Goal: Information Seeking & Learning: Learn about a topic

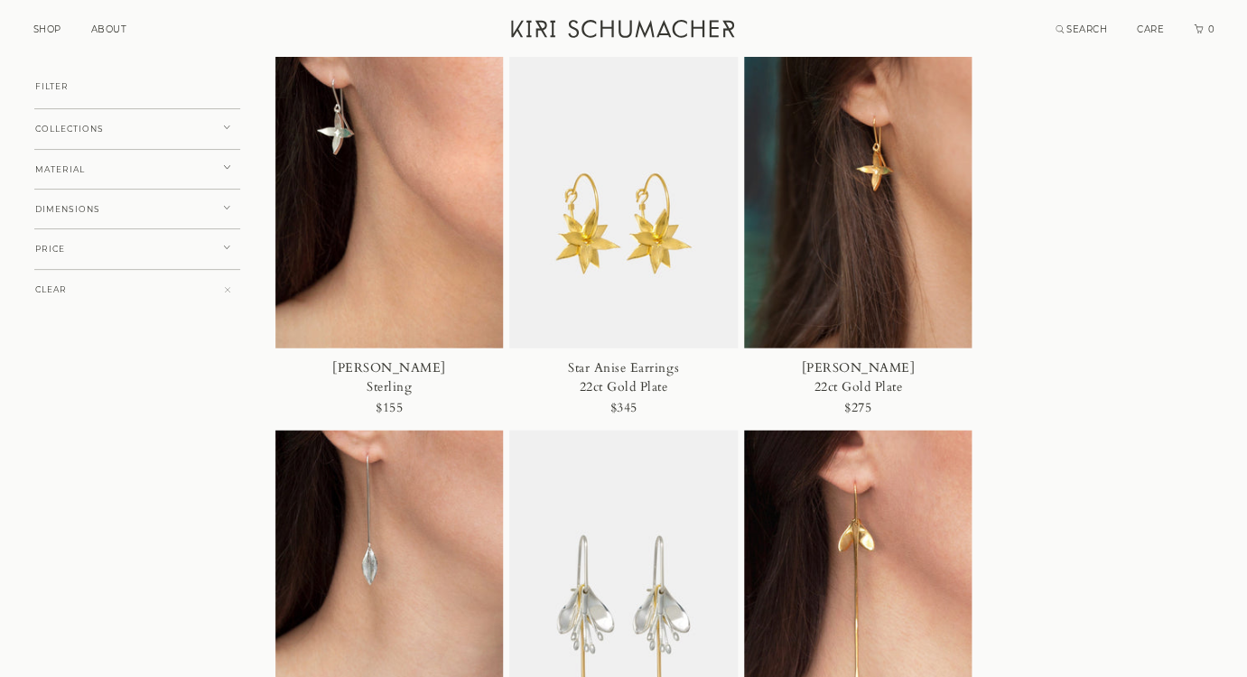
scroll to position [4031, 0]
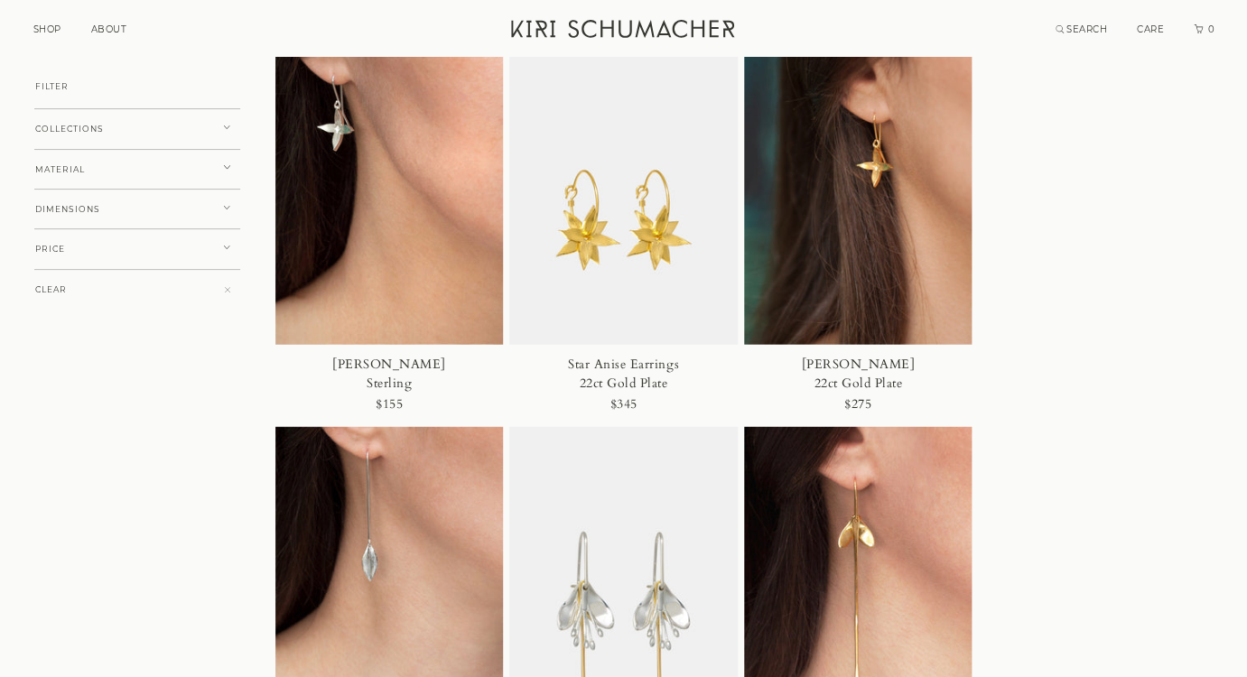
click at [847, 362] on div "Jasmine Earrings 22ct Gold Plate" at bounding box center [858, 374] width 146 height 38
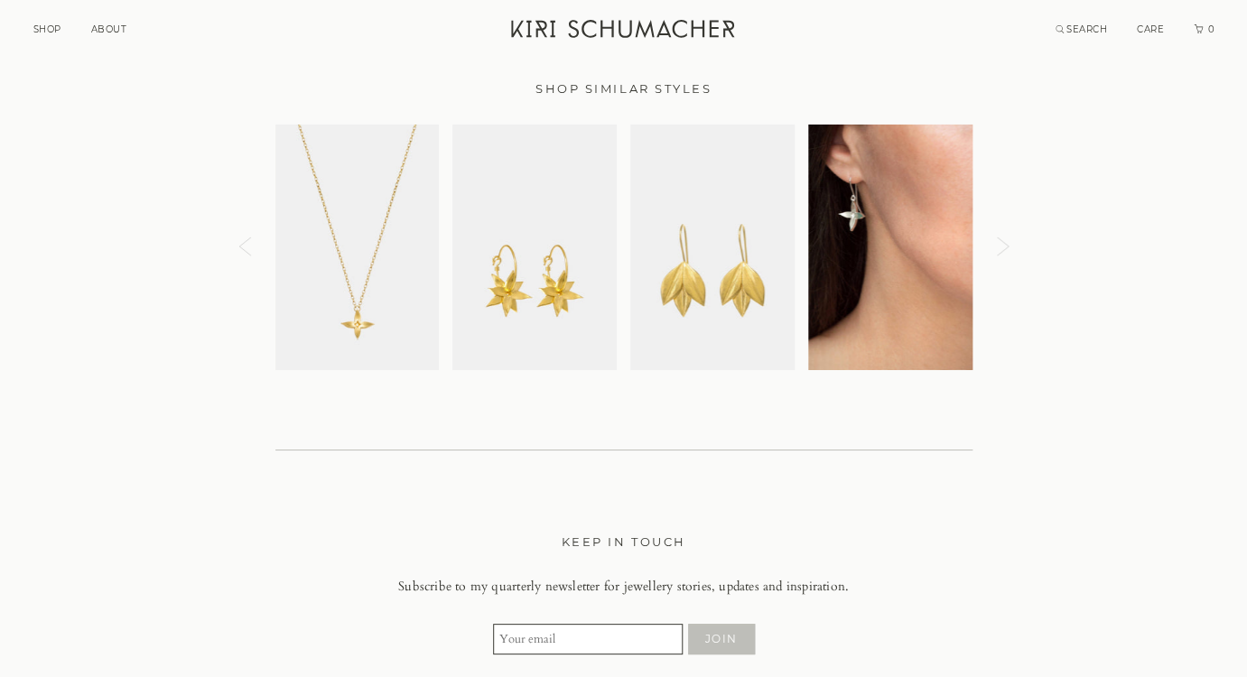
scroll to position [2297, 0]
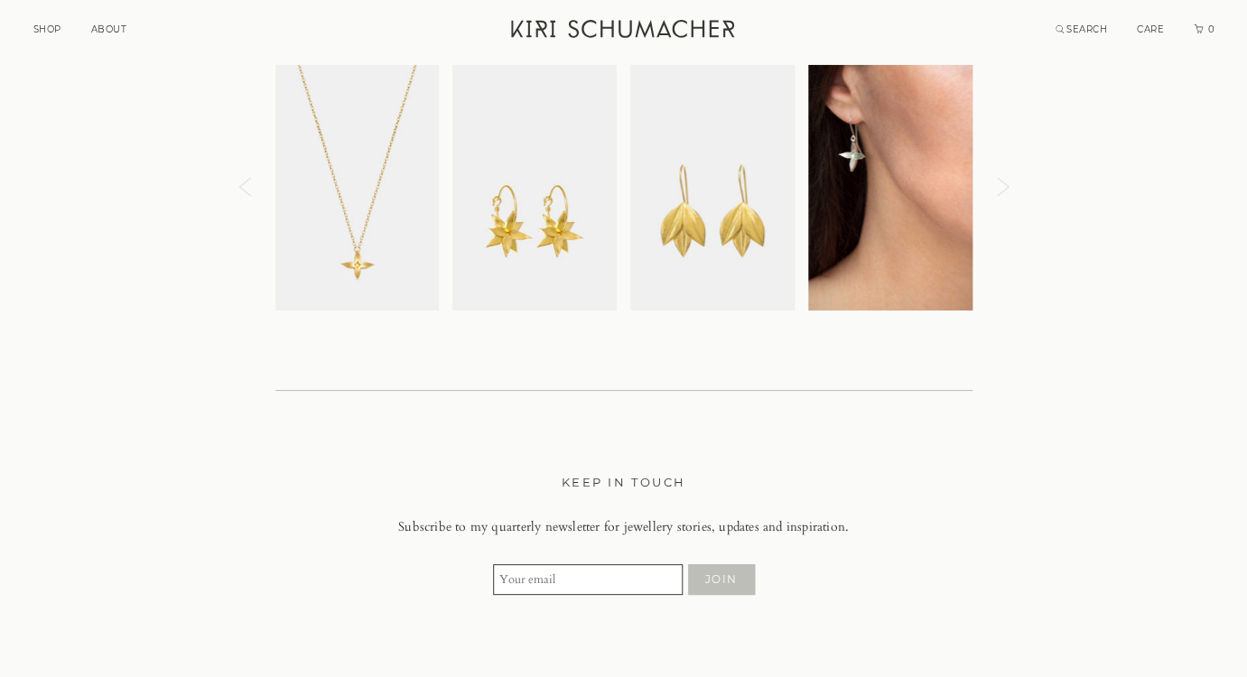
click at [356, 230] on img at bounding box center [357, 188] width 164 height 246
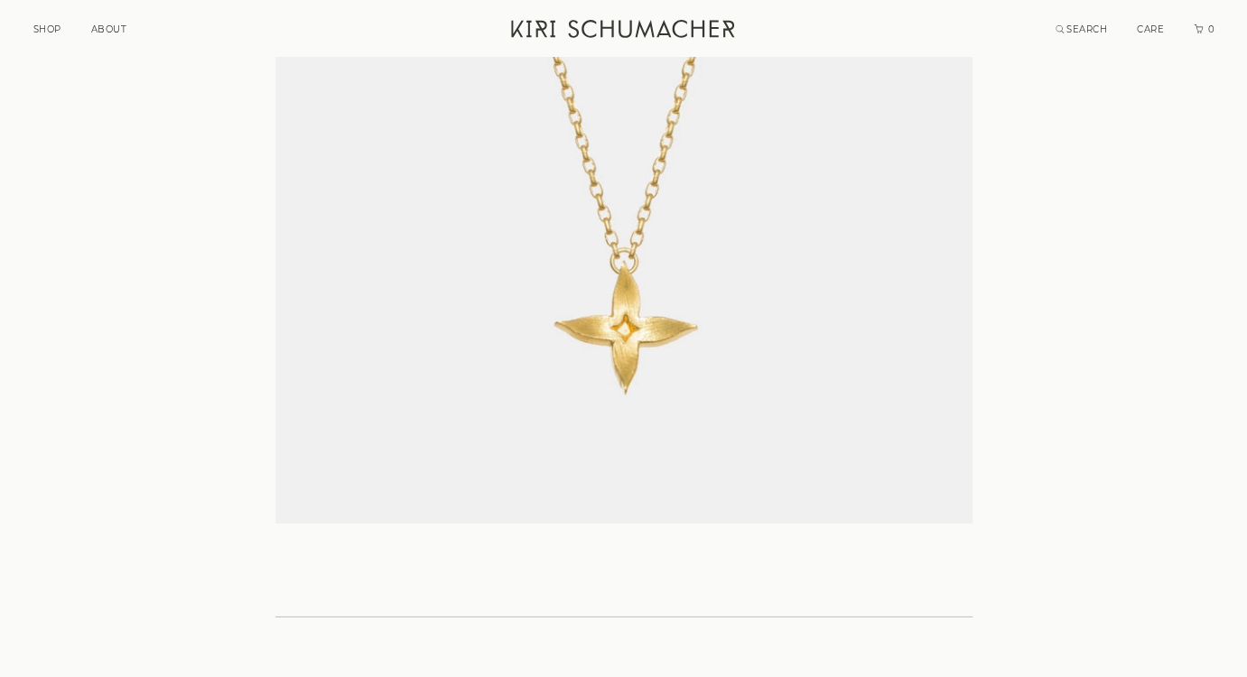
scroll to position [1519, 0]
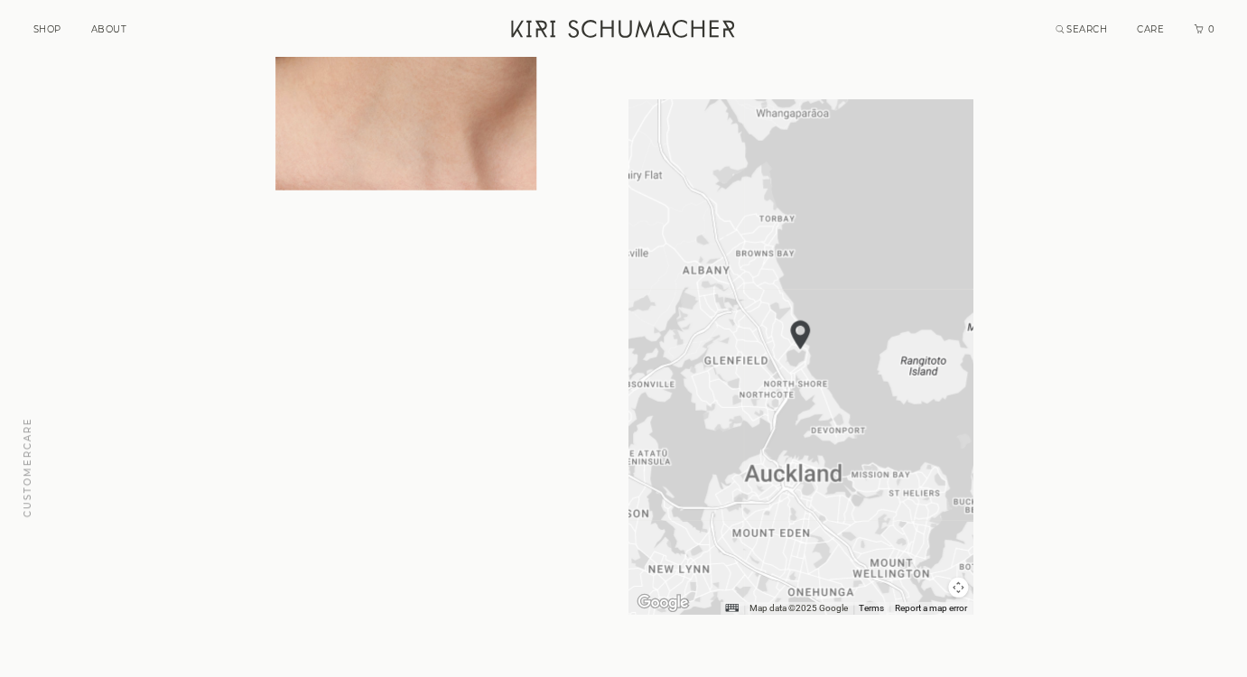
scroll to position [1665, 0]
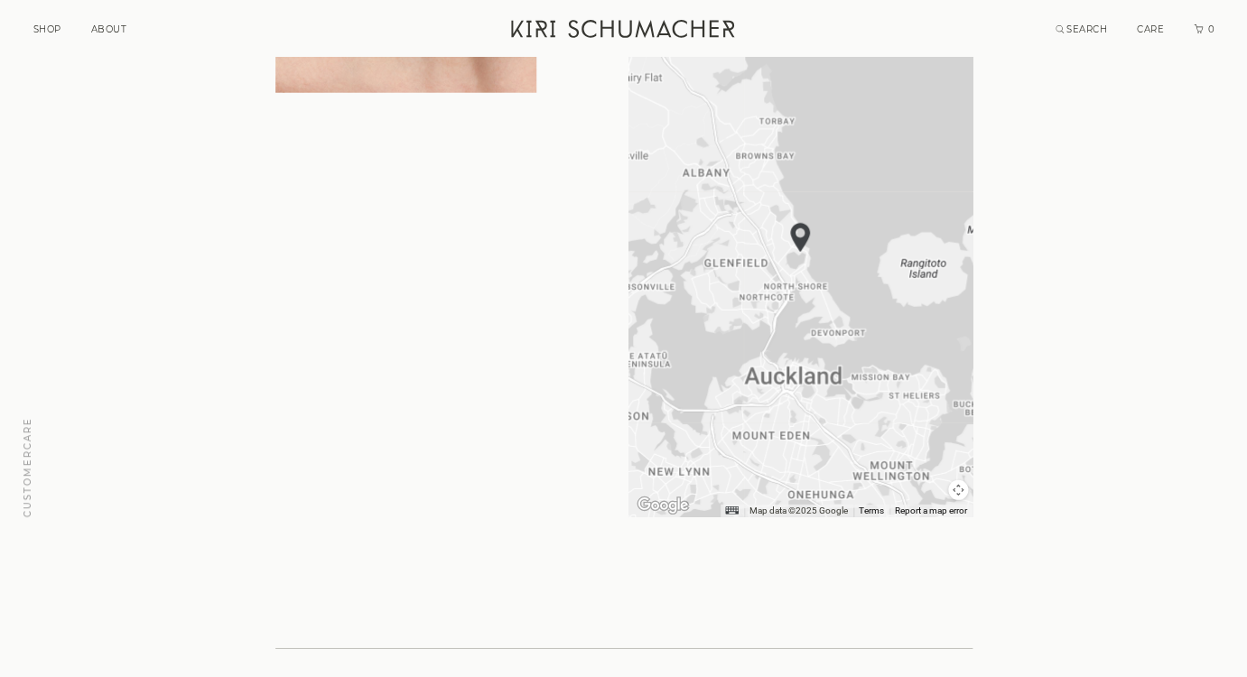
click at [798, 271] on div at bounding box center [799, 260] width 343 height 515
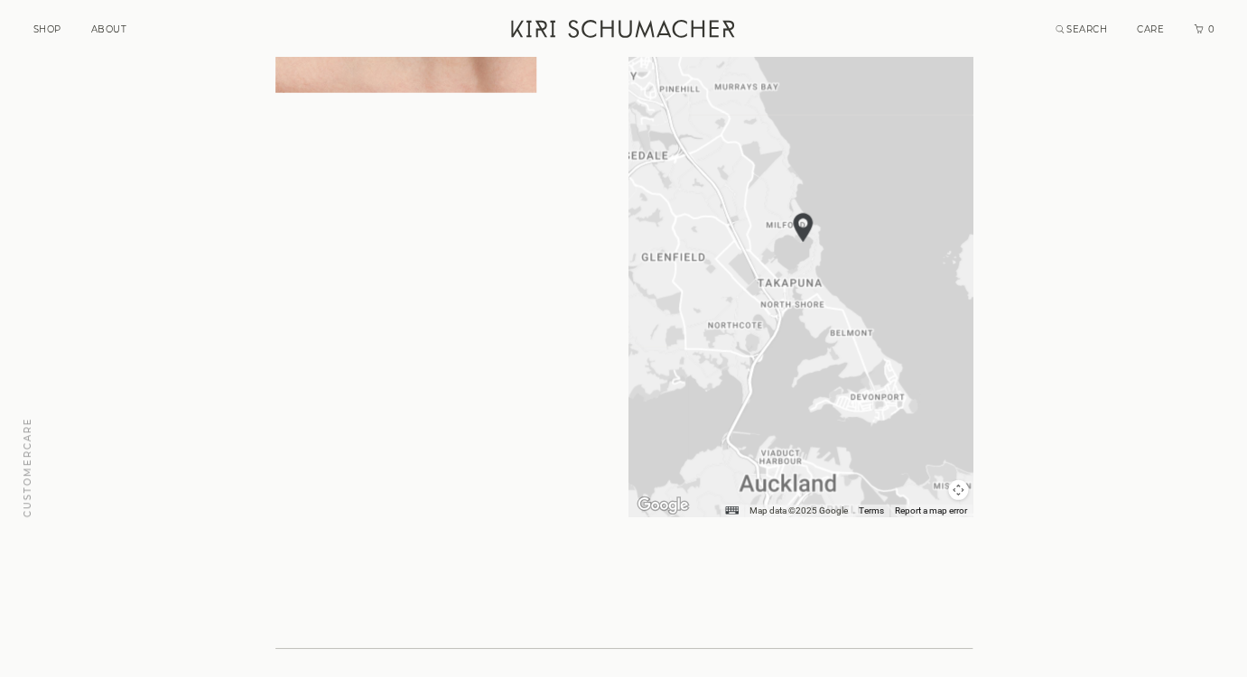
click at [801, 266] on div at bounding box center [799, 260] width 343 height 515
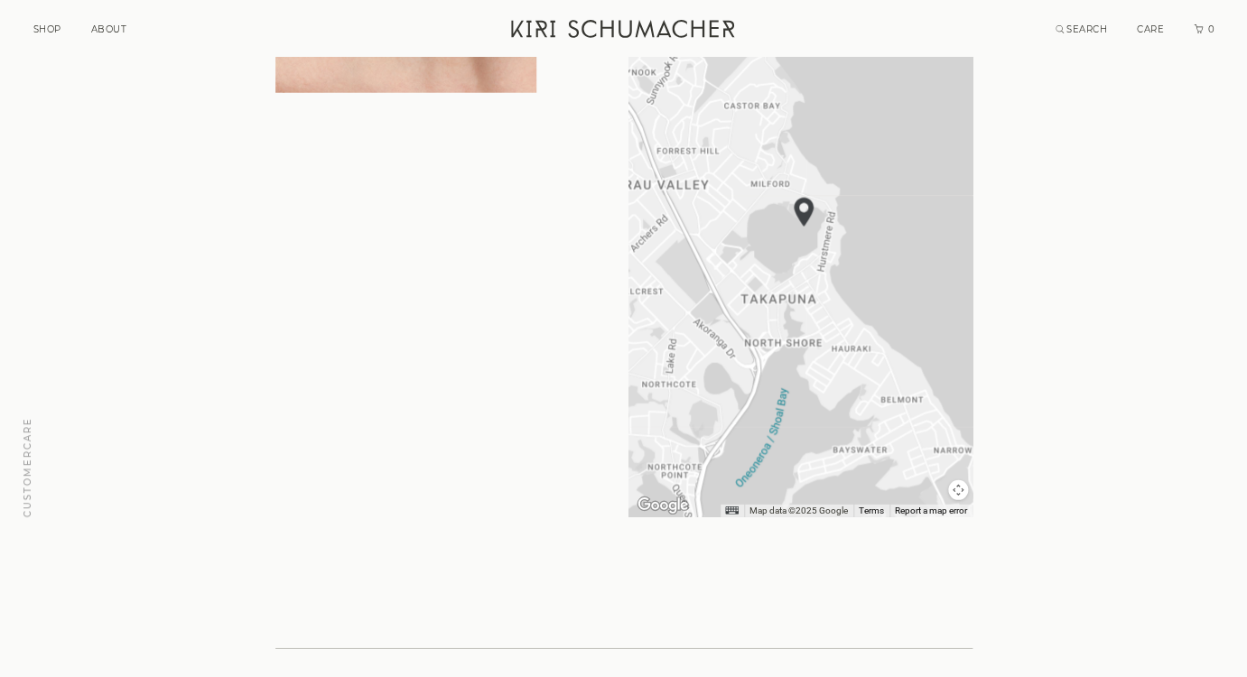
click at [808, 250] on div at bounding box center [799, 260] width 343 height 515
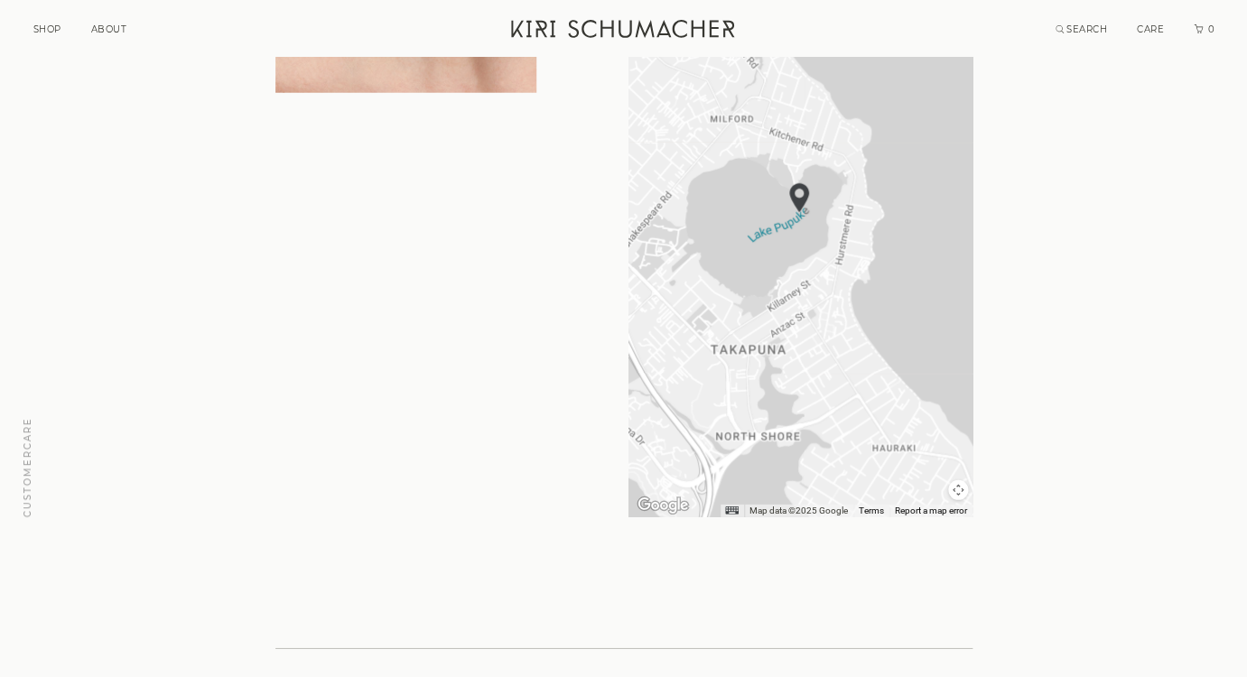
click at [808, 250] on div at bounding box center [799, 260] width 343 height 515
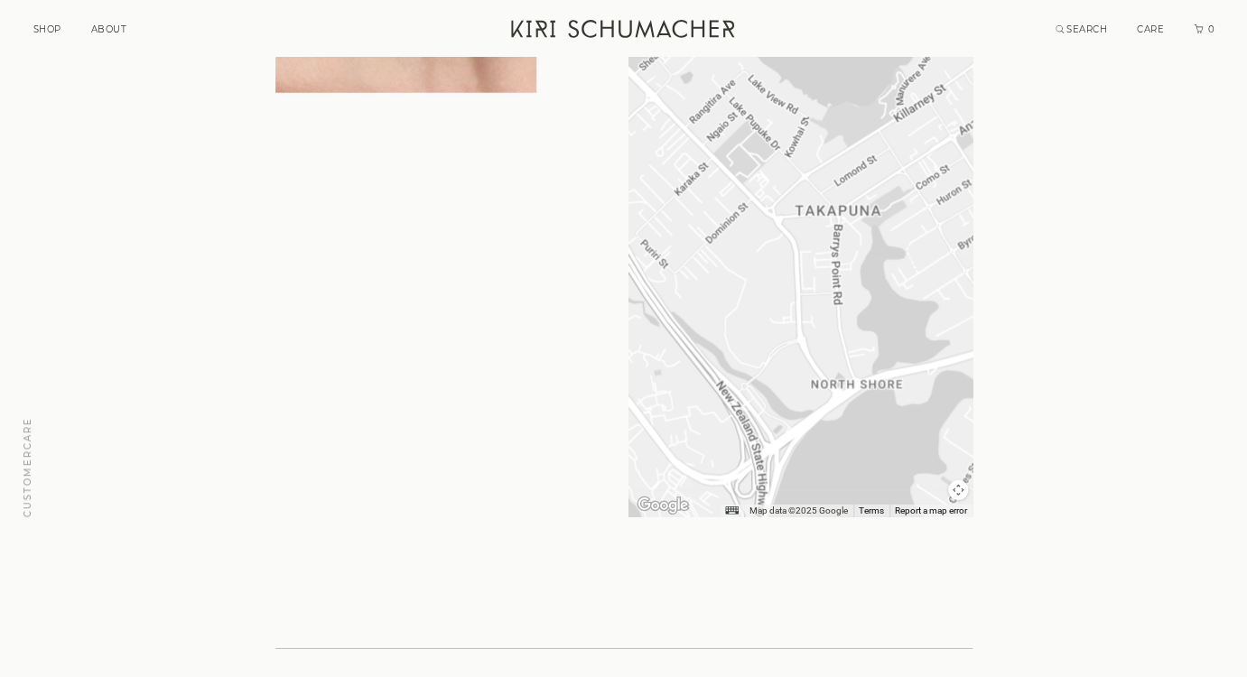
drag, startPoint x: 798, startPoint y: 389, endPoint x: 949, endPoint y: 146, distance: 285.8
click at [949, 146] on div at bounding box center [799, 260] width 343 height 515
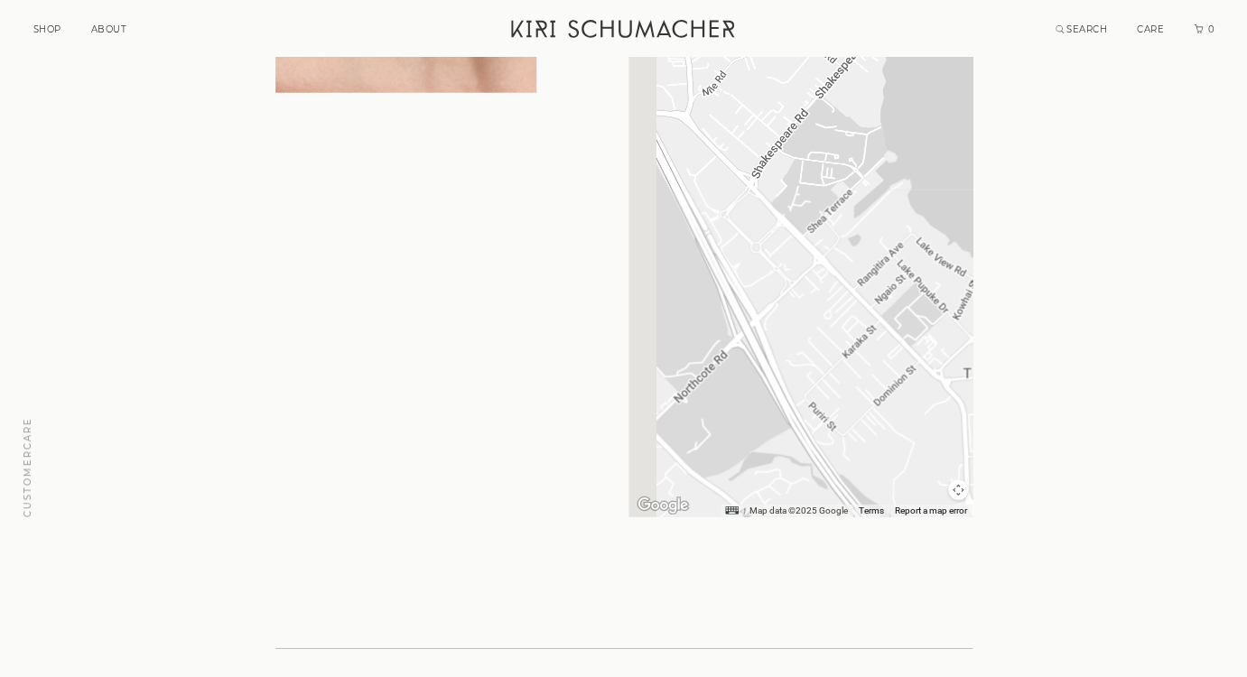
drag, startPoint x: 772, startPoint y: 212, endPoint x: 946, endPoint y: 381, distance: 242.6
click at [946, 381] on div at bounding box center [799, 260] width 343 height 515
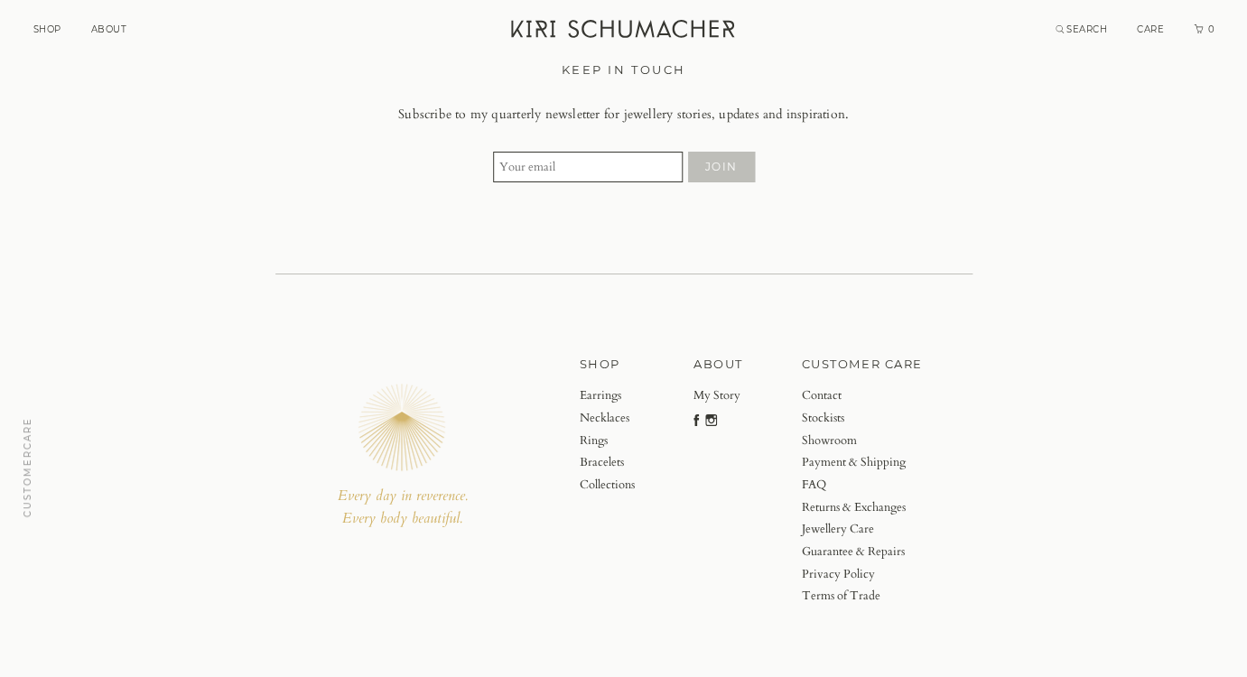
scroll to position [2357, 0]
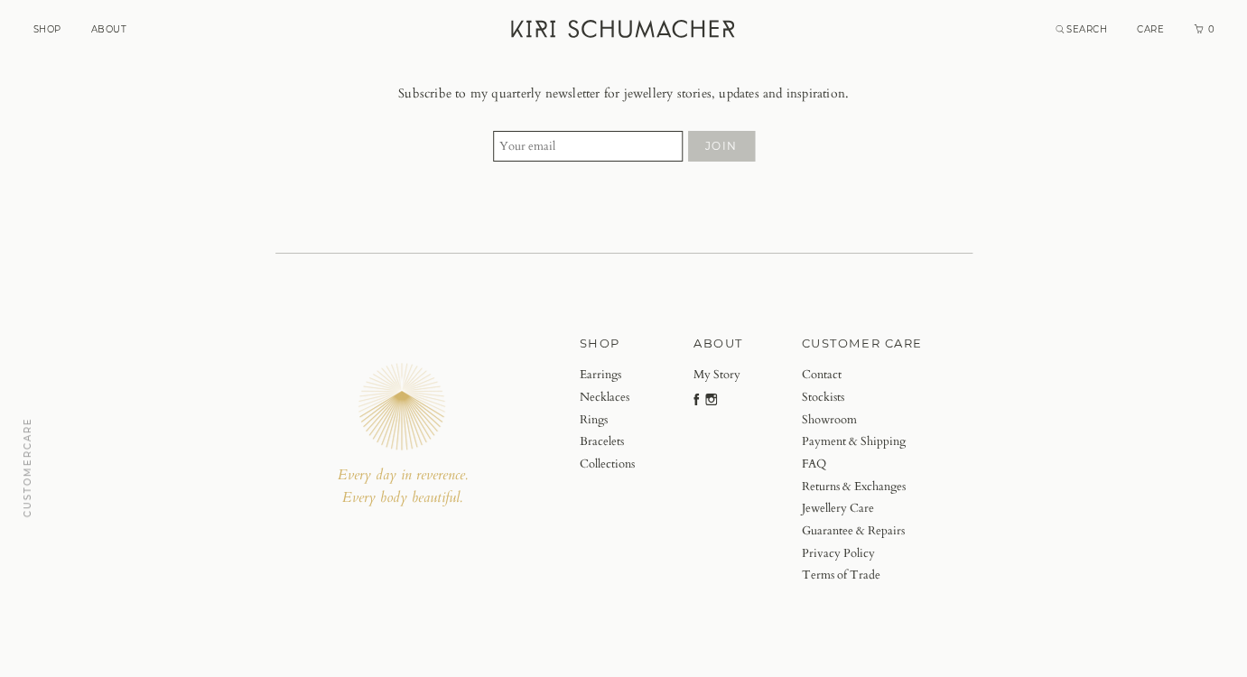
click at [850, 485] on link "Returns & Exchanges" at bounding box center [862, 487] width 121 height 23
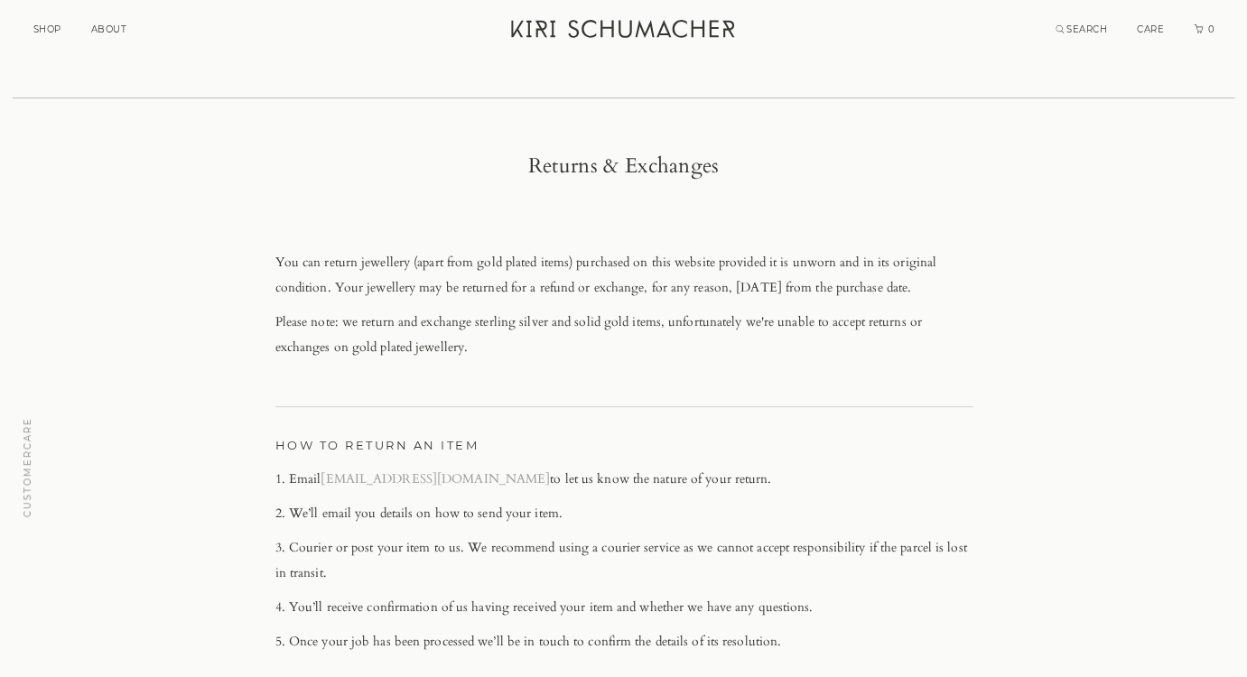
click at [51, 26] on link "SHOP" at bounding box center [47, 29] width 28 height 12
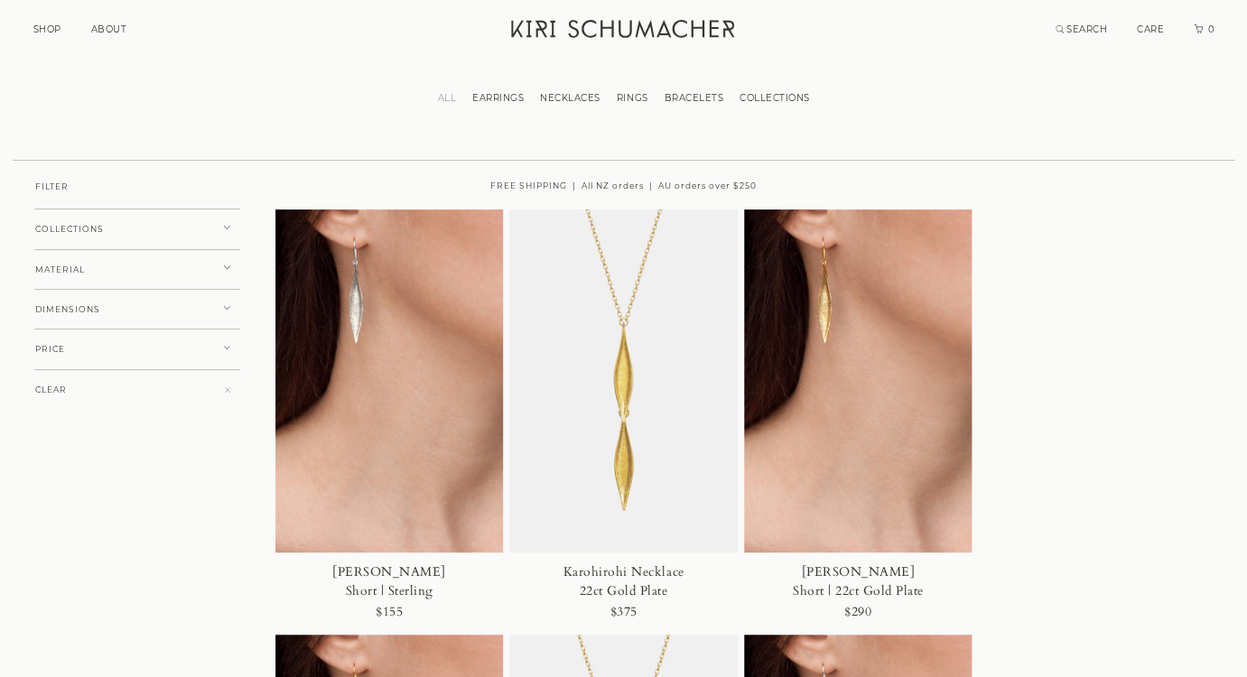
click at [582, 100] on link "NECKLACES" at bounding box center [570, 98] width 77 height 12
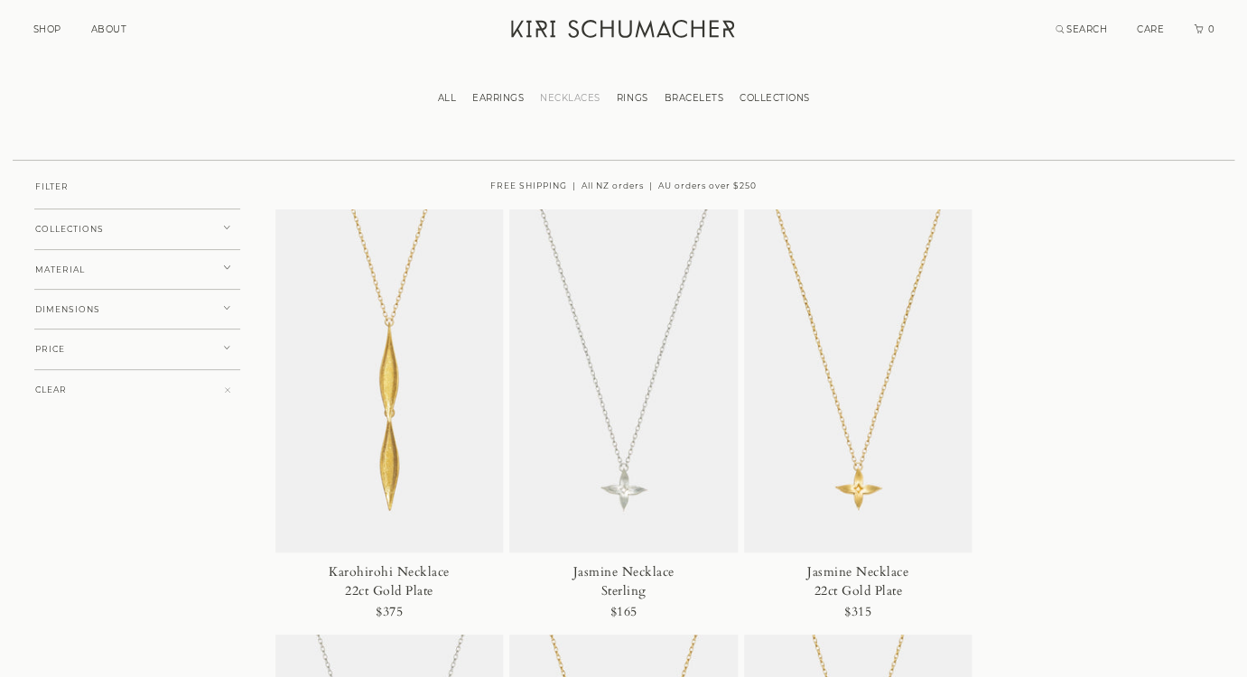
click at [639, 94] on link "RINGS" at bounding box center [632, 98] width 48 height 12
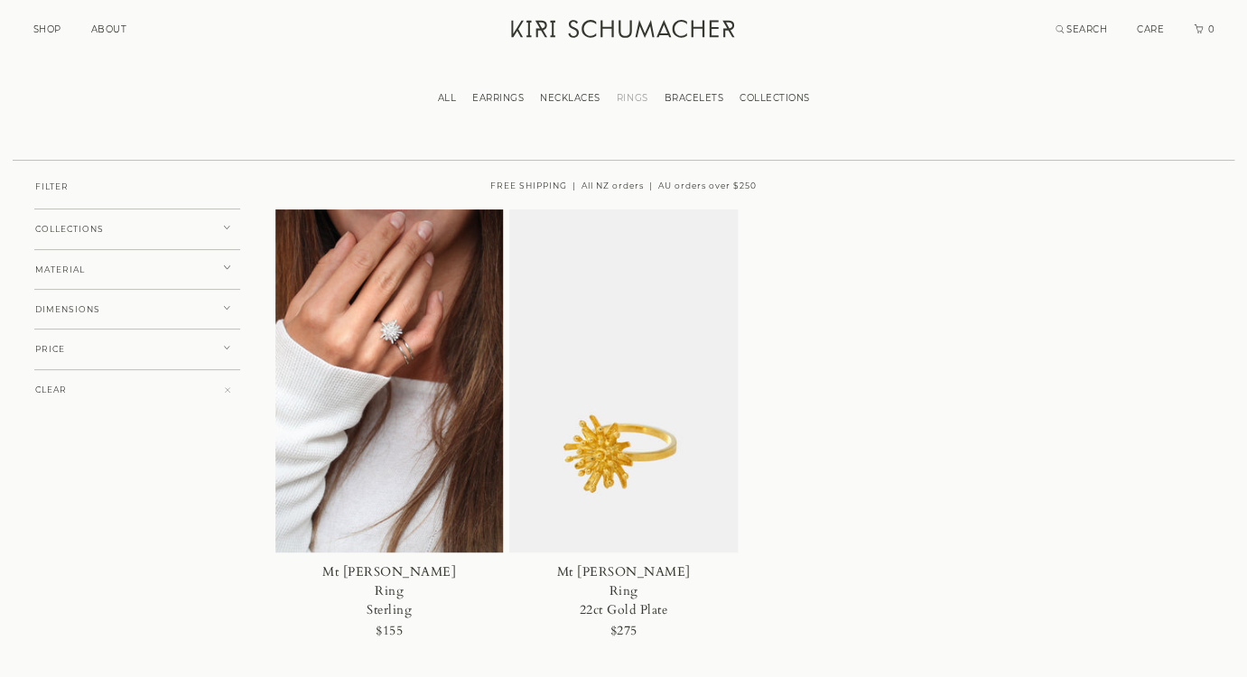
click at [688, 98] on link "BRACELETS" at bounding box center [693, 98] width 76 height 12
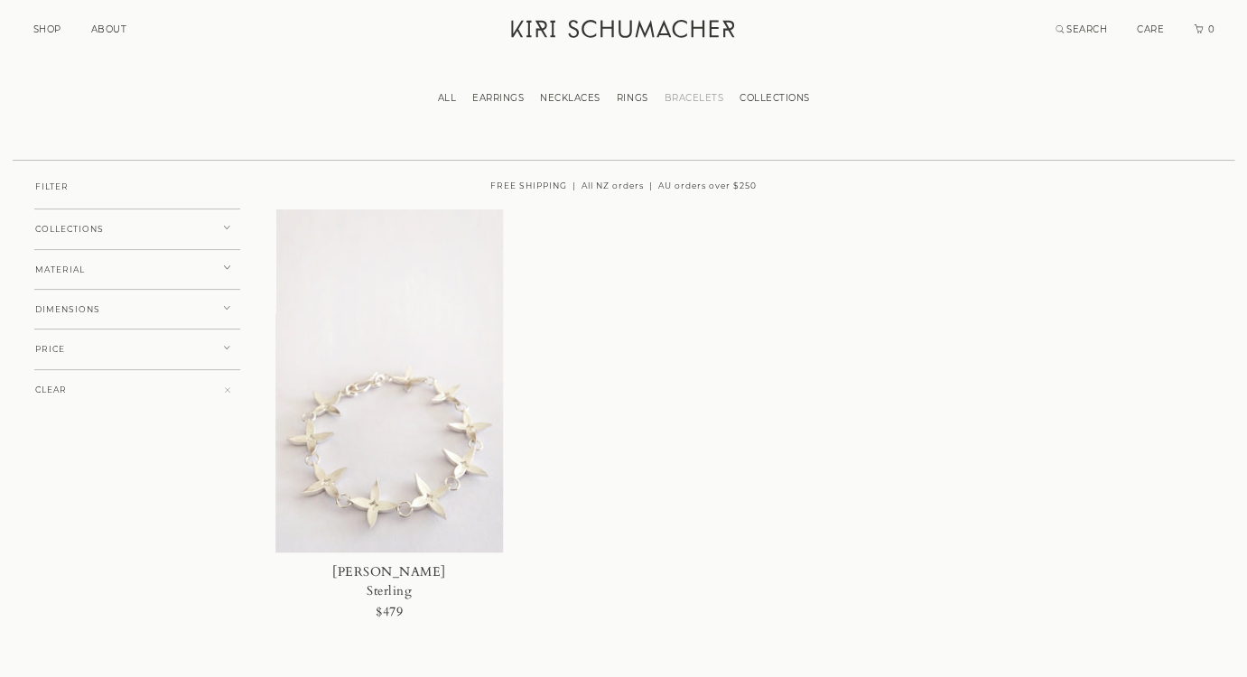
click at [758, 99] on link "COLLECTIONS" at bounding box center [774, 98] width 87 height 12
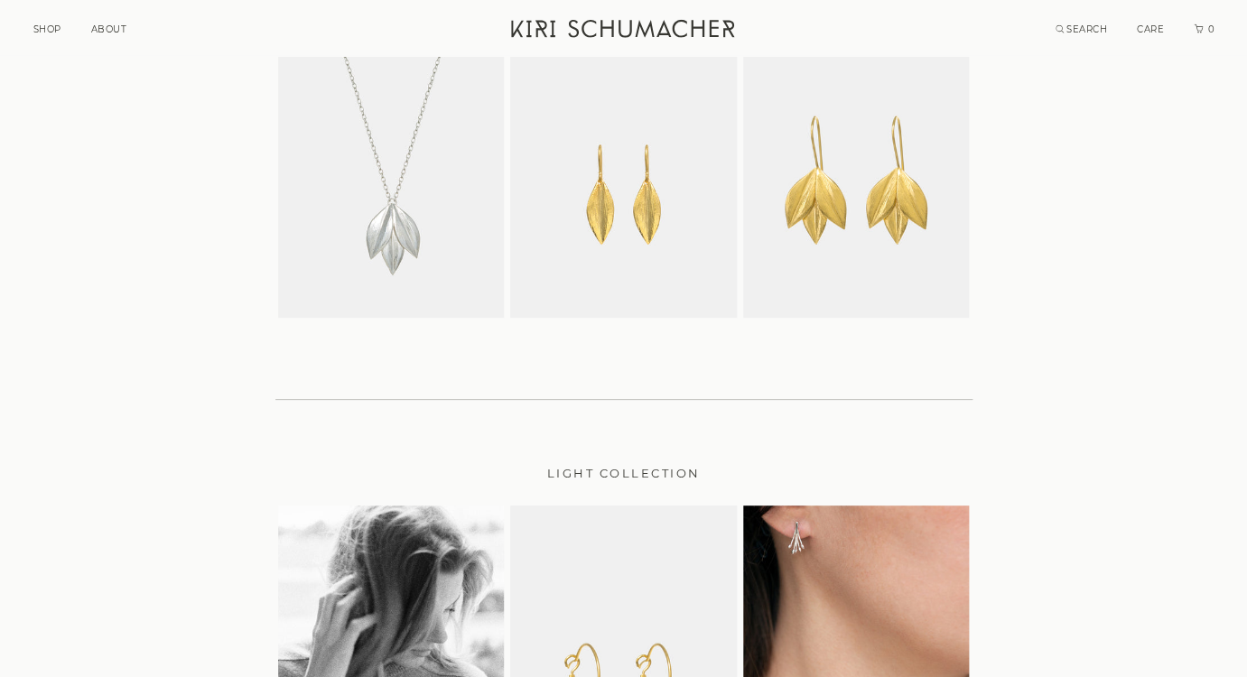
scroll to position [2649, 0]
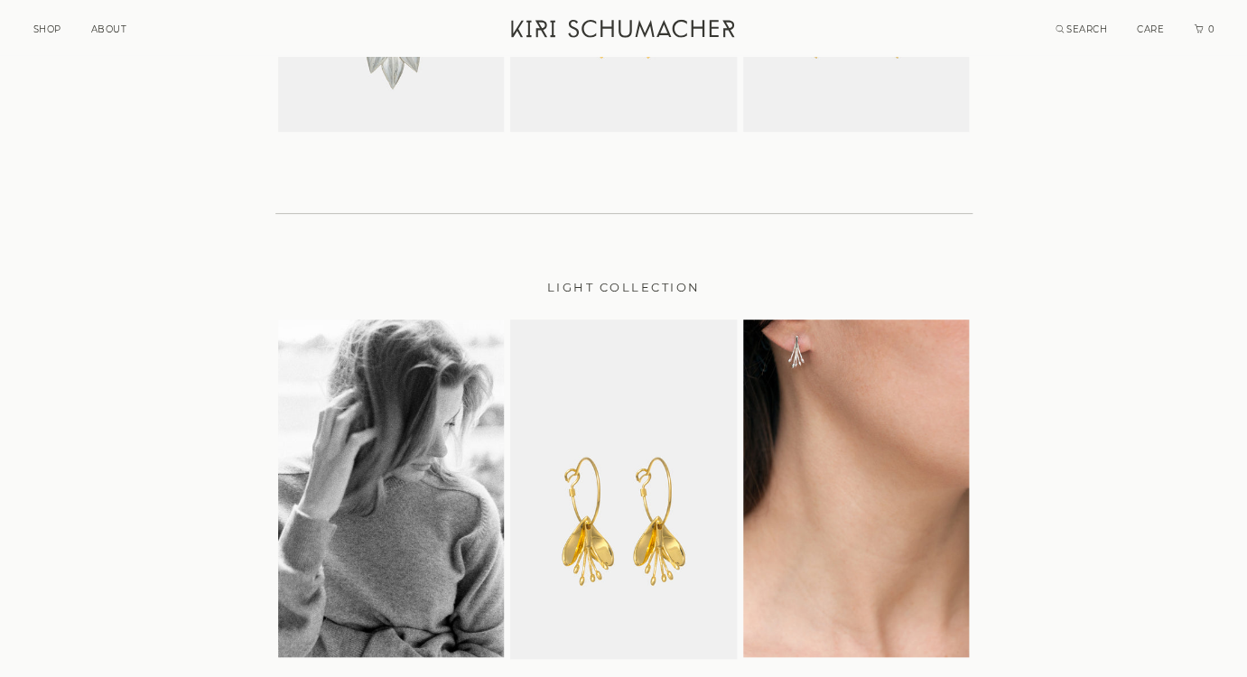
click at [607, 286] on h2 "LIGHT COLLECTION" at bounding box center [623, 287] width 697 height 20
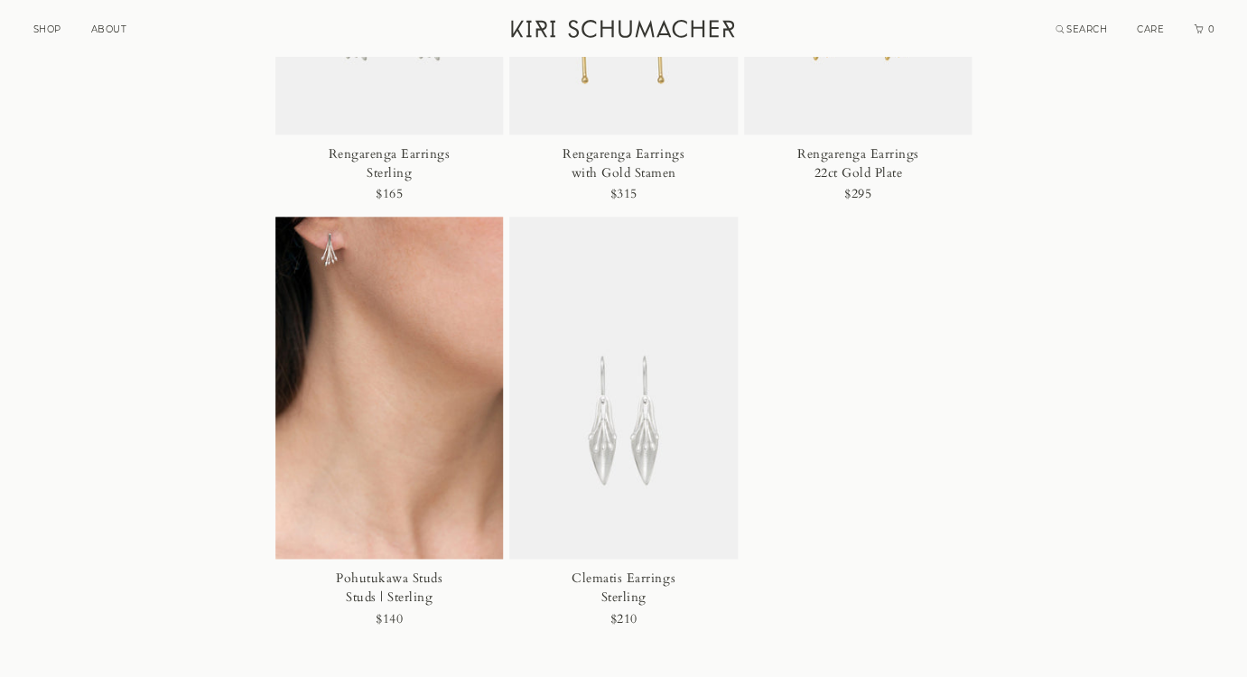
scroll to position [628, 0]
